Goal: Task Accomplishment & Management: Manage account settings

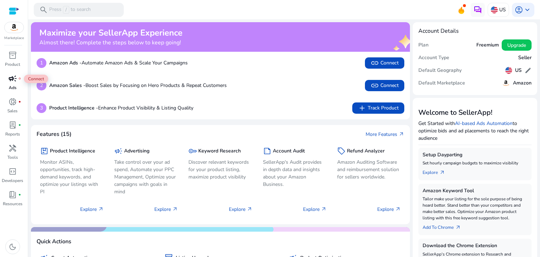
click at [17, 75] on div "campaign fiber_manual_record" at bounding box center [13, 78] width 20 height 11
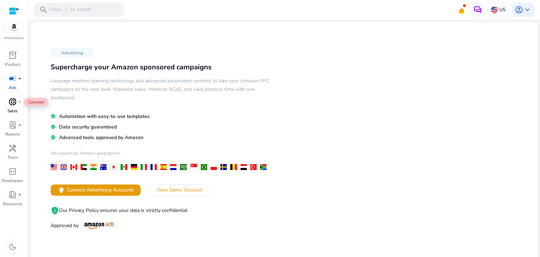
click at [17, 106] on span "donut_small" at bounding box center [12, 101] width 8 height 8
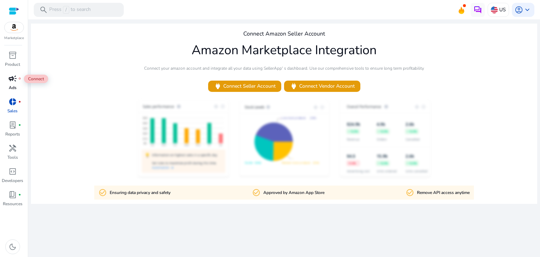
click at [10, 76] on span "campaign" at bounding box center [12, 78] width 8 height 8
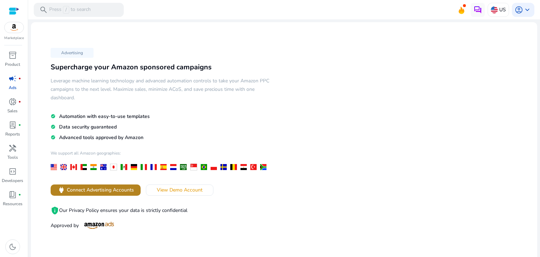
click at [67, 191] on span "Connect Advertising Accounts" at bounding box center [100, 189] width 67 height 7
click at [515, 12] on span "account_circle" at bounding box center [519, 10] width 8 height 8
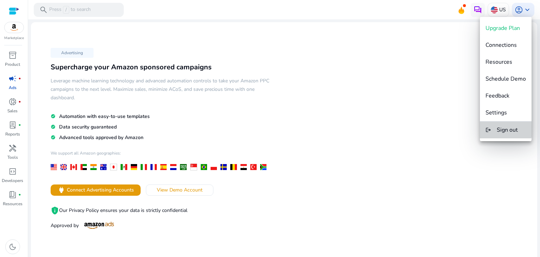
click at [493, 127] on button "logout Sign out" at bounding box center [506, 129] width 52 height 17
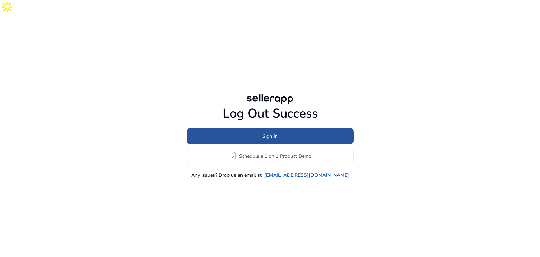
click at [315, 128] on span at bounding box center [270, 136] width 167 height 17
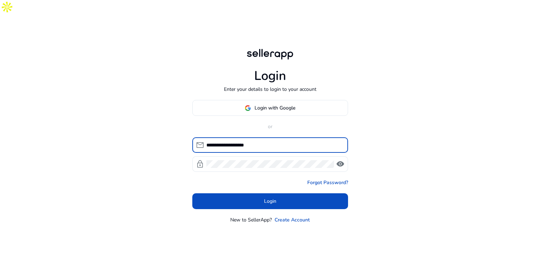
click at [225, 141] on input "**********" at bounding box center [275, 145] width 136 height 8
type input "**********"
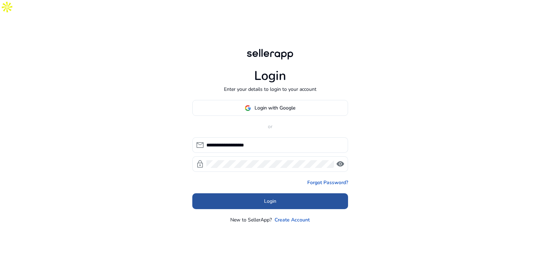
click at [225, 193] on span at bounding box center [270, 201] width 156 height 17
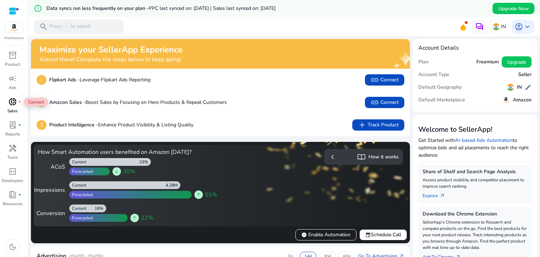
click at [17, 97] on div "donut_small fiber_manual_record" at bounding box center [13, 101] width 20 height 11
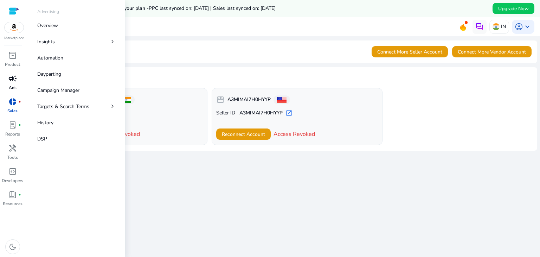
click at [18, 85] on link "campaign Ads" at bounding box center [12, 84] width 25 height 23
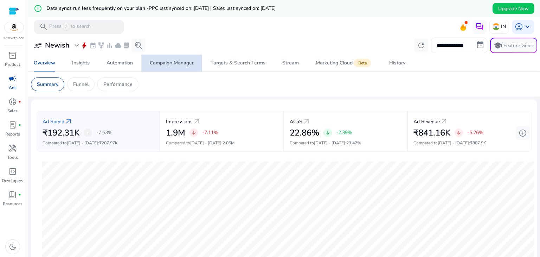
click at [177, 61] on div "Campaign Manager" at bounding box center [172, 63] width 44 height 5
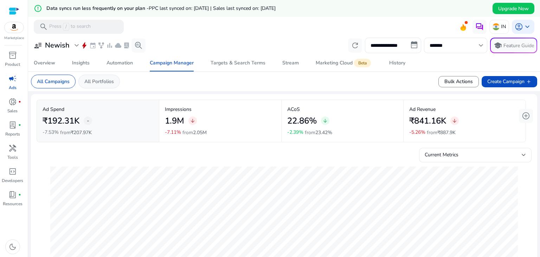
click at [110, 85] on div "All Portfolios" at bounding box center [99, 82] width 42 height 14
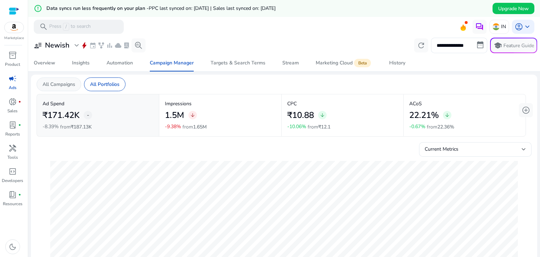
click at [72, 85] on p "All Campaigns" at bounding box center [59, 84] width 33 height 7
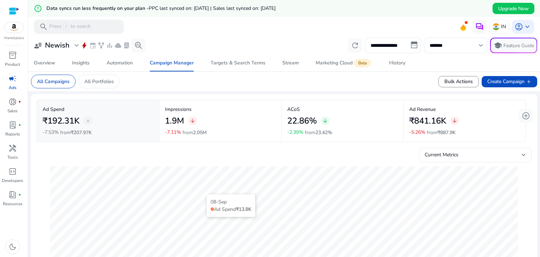
scroll to position [34, 0]
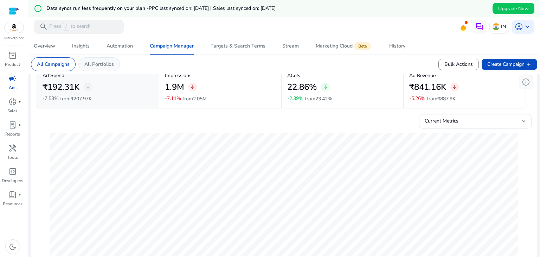
click at [114, 62] on p "All Portfolios" at bounding box center [99, 64] width 30 height 7
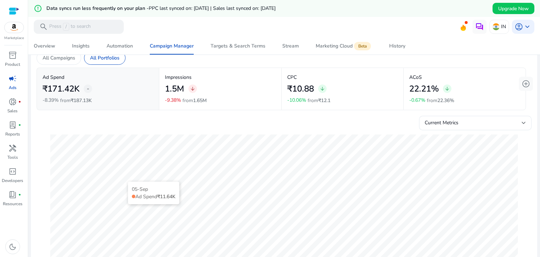
scroll to position [14, 0]
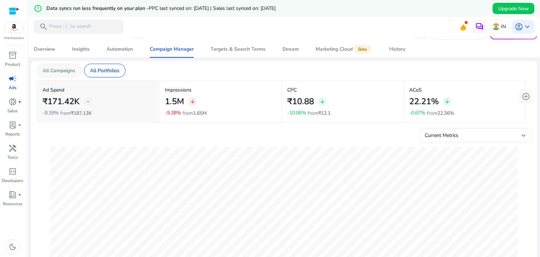
click at [62, 74] on div "All Campaigns" at bounding box center [59, 71] width 45 height 14
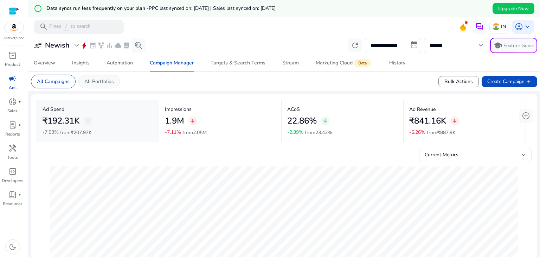
click at [105, 84] on p "All Portfolios" at bounding box center [99, 81] width 30 height 7
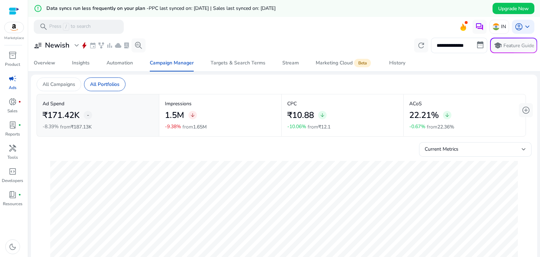
scroll to position [22, 0]
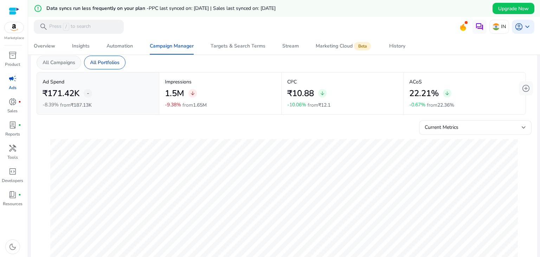
click at [72, 60] on p "All Campaigns" at bounding box center [59, 62] width 33 height 7
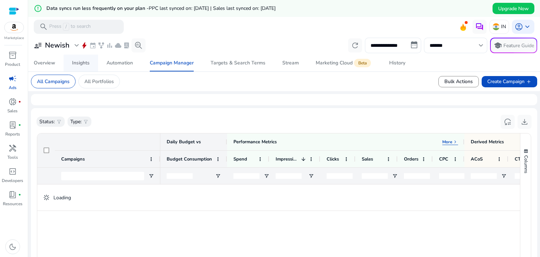
click at [90, 64] on link "Insights" at bounding box center [81, 63] width 34 height 17
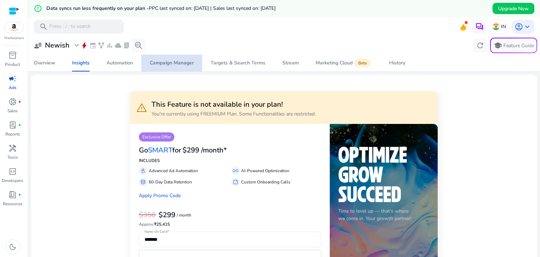
click at [160, 61] on div "Campaign Manager" at bounding box center [172, 63] width 44 height 5
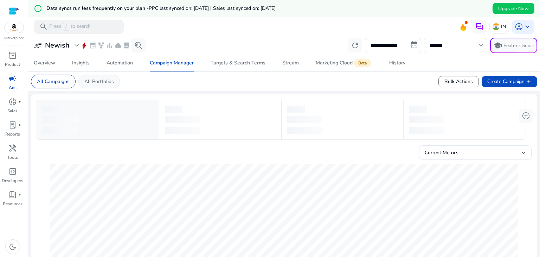
click at [107, 81] on p "All Portfolios" at bounding box center [99, 81] width 30 height 7
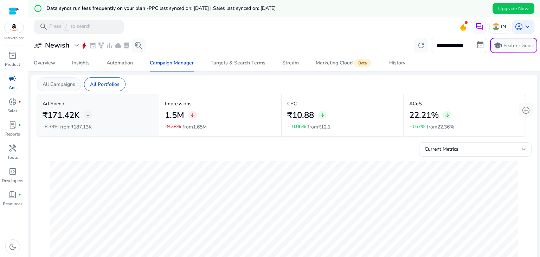
click at [61, 87] on p "All Campaigns" at bounding box center [59, 84] width 33 height 7
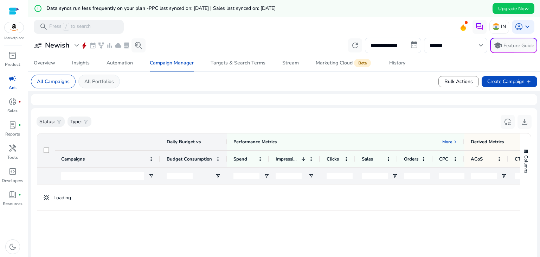
click at [104, 81] on p "All Portfolios" at bounding box center [99, 81] width 30 height 7
